Goal: Task Accomplishment & Management: Complete application form

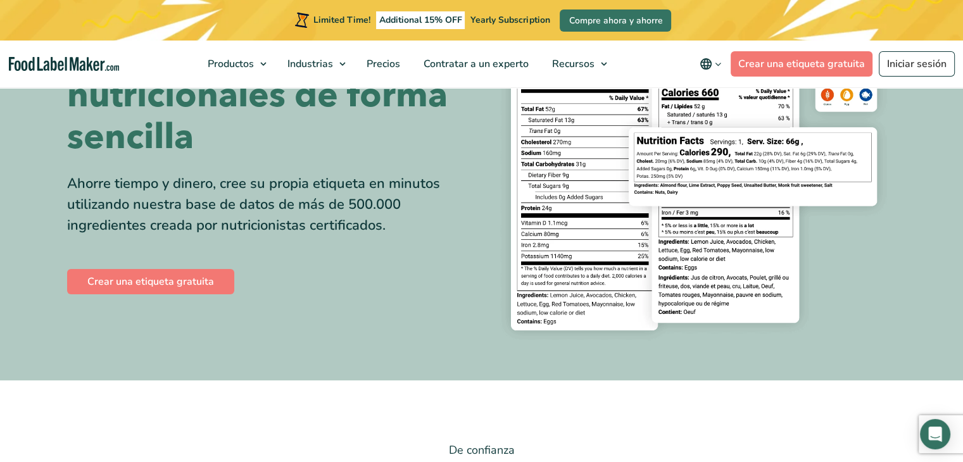
scroll to position [138, 0]
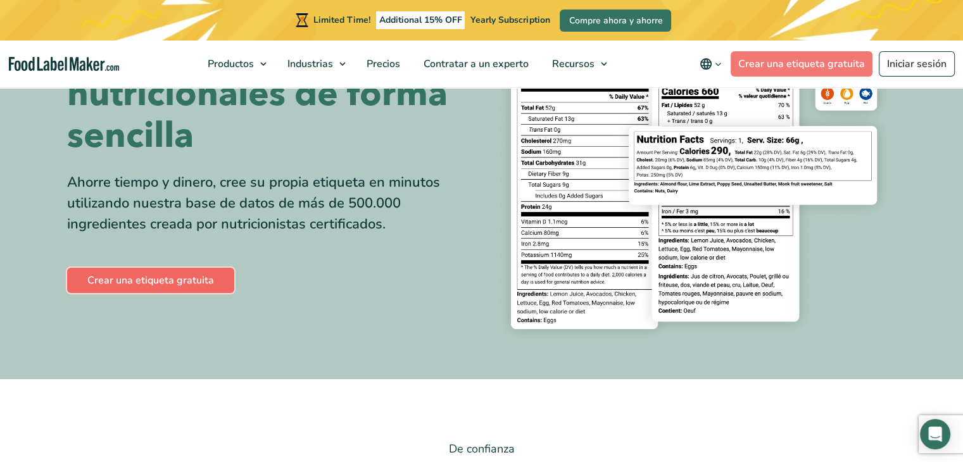
click at [208, 282] on link "Crear una etiqueta gratuita" at bounding box center [150, 280] width 167 height 25
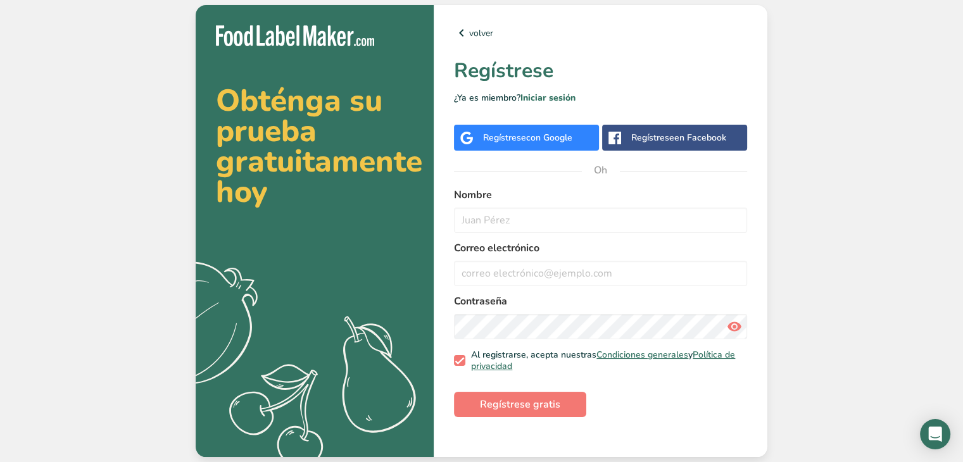
click at [521, 139] on font "Regístrese" at bounding box center [504, 138] width 43 height 12
